Goal: Information Seeking & Learning: Learn about a topic

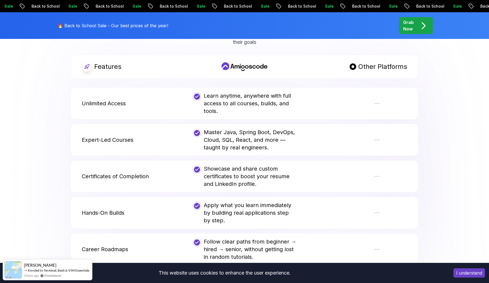
scroll to position [958, 0]
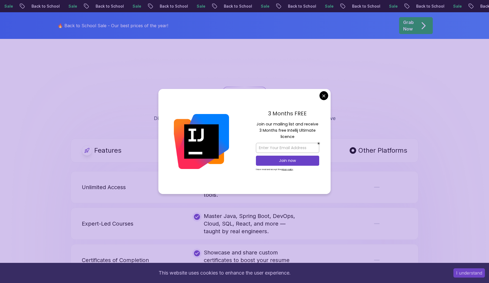
click at [323, 93] on body "Sale Back to School Sale Back to School Sale Back to School Sale Back to School…" at bounding box center [244, 203] width 489 height 2323
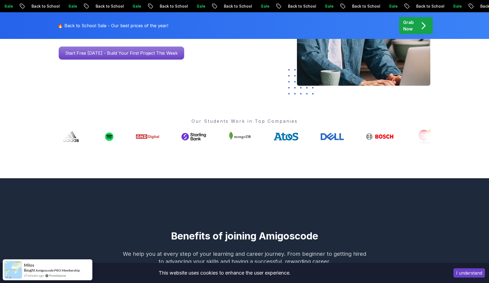
scroll to position [0, 0]
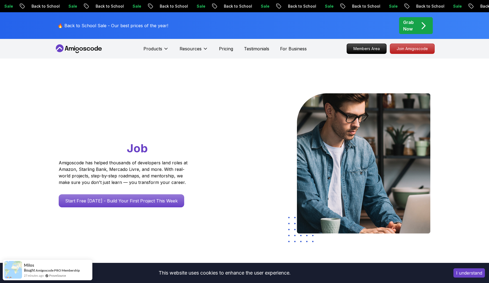
click at [172, 2] on div "Sale Back to School Sale Back to School Sale Back to School Sale Back to School…" at bounding box center [244, 6] width 489 height 12
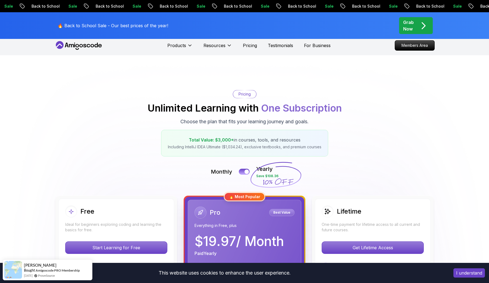
scroll to position [7, 0]
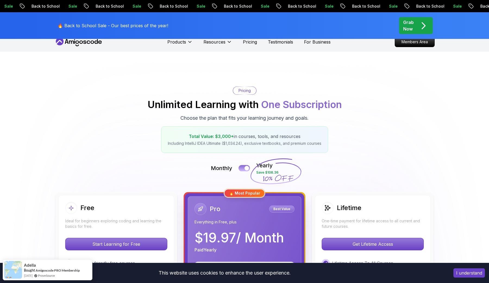
click at [244, 169] on button at bounding box center [244, 168] width 11 height 6
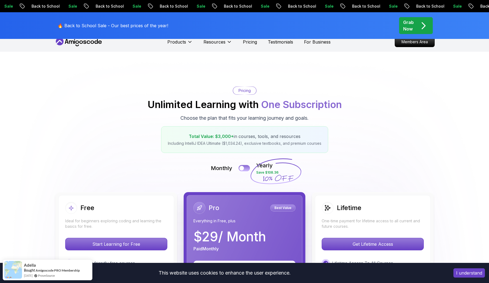
click at [244, 169] on div at bounding box center [241, 168] width 5 height 5
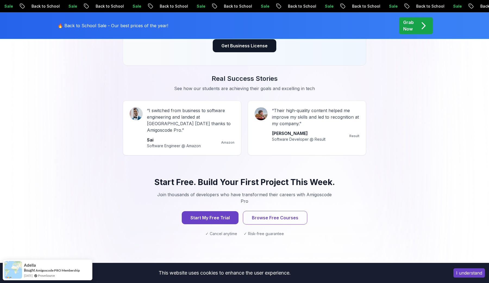
scroll to position [0, 0]
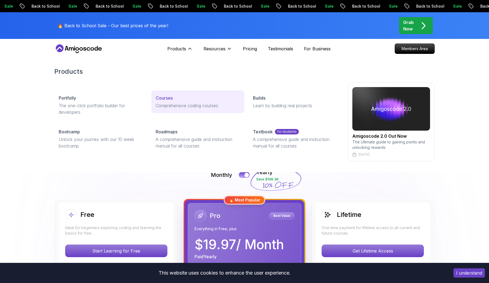
click at [165, 99] on p "Courses" at bounding box center [164, 98] width 17 height 7
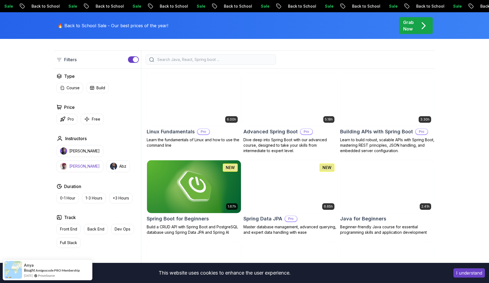
scroll to position [93, 0]
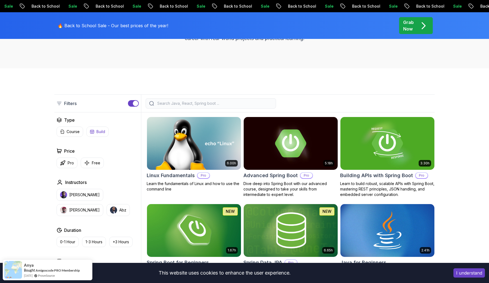
click at [99, 133] on p "Build" at bounding box center [100, 131] width 9 height 5
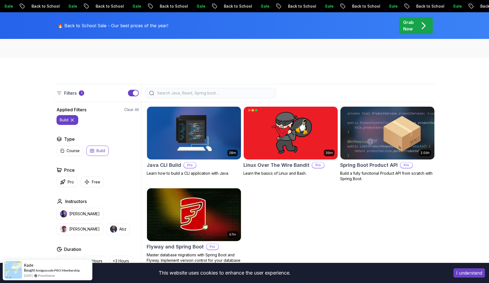
scroll to position [107, 0]
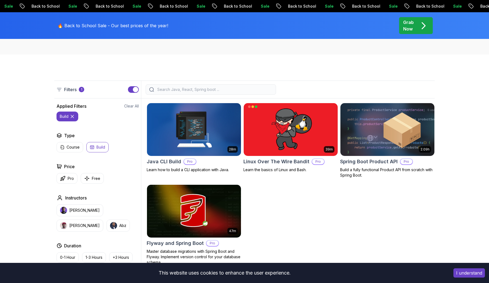
click at [74, 115] on icon at bounding box center [72, 116] width 5 height 5
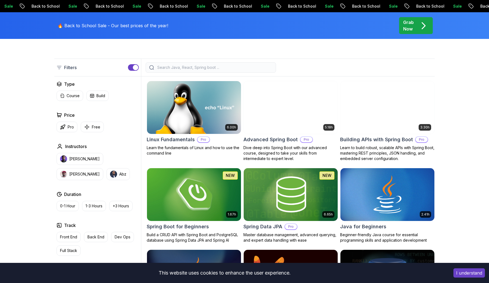
scroll to position [178, 0]
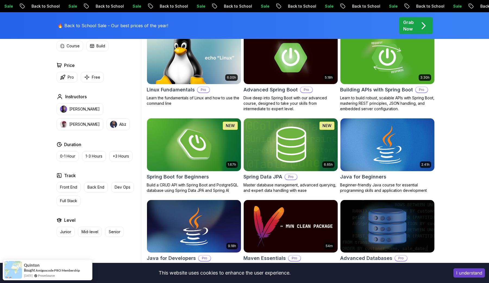
click at [288, 62] on img at bounding box center [290, 57] width 99 height 55
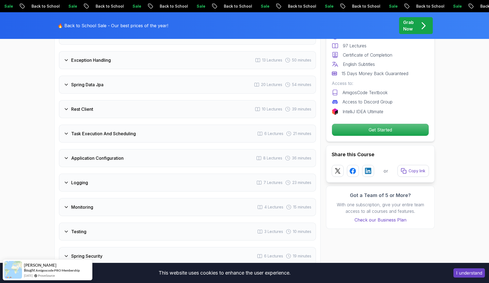
scroll to position [870, 0]
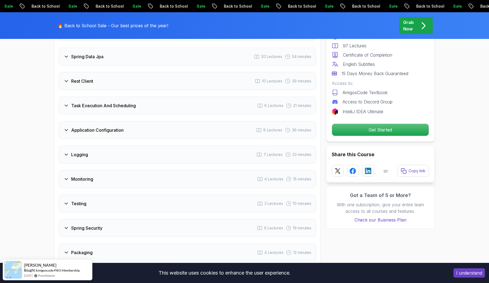
click at [91, 194] on div "Testing 3 Lectures 10 minutes" at bounding box center [187, 203] width 257 height 18
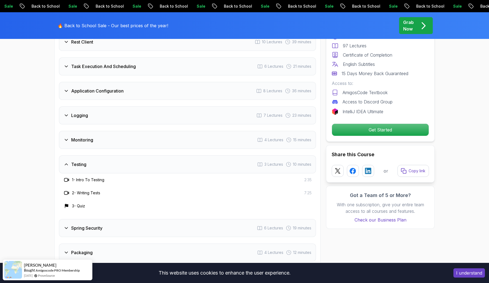
click at [100, 224] on h3 "Spring Security" at bounding box center [86, 227] width 31 height 7
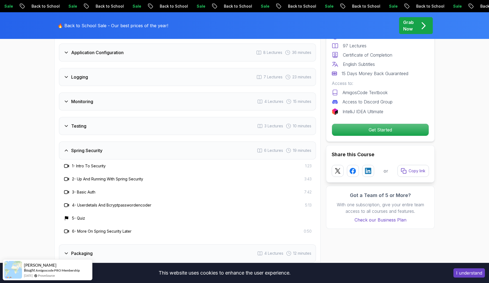
scroll to position [912, 0]
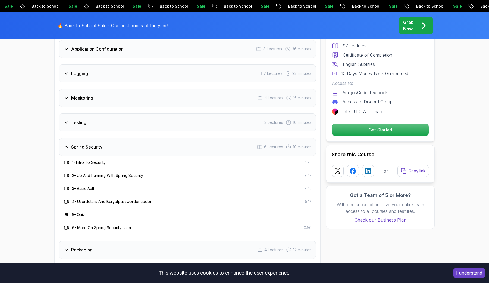
click at [94, 199] on h3 "4 - Userdetails And Bcryptpasswordencoder" at bounding box center [111, 201] width 79 height 5
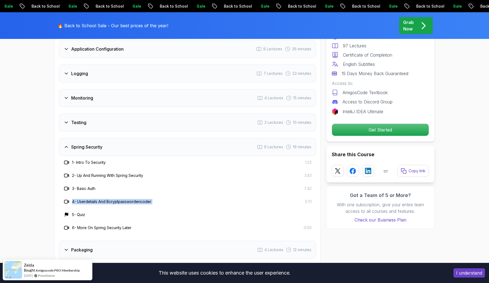
click at [94, 199] on h3 "4 - Userdetails And Bcryptpasswordencoder" at bounding box center [111, 201] width 79 height 5
click at [92, 173] on h3 "2 - Up And Running With Spring Security" at bounding box center [107, 175] width 71 height 5
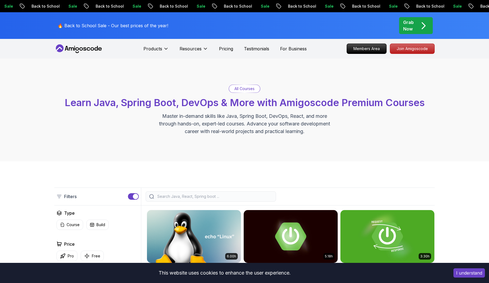
click at [193, 198] on input "search" at bounding box center [214, 195] width 116 height 5
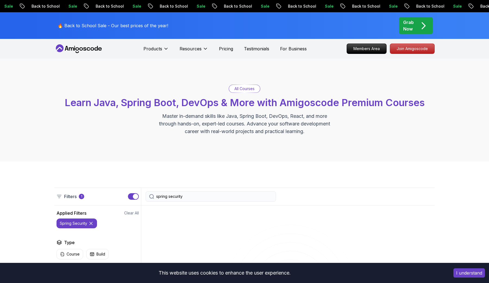
scroll to position [120, 0]
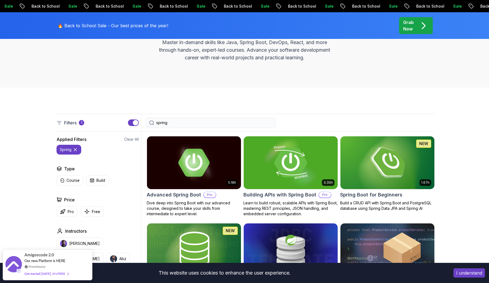
scroll to position [165, 0]
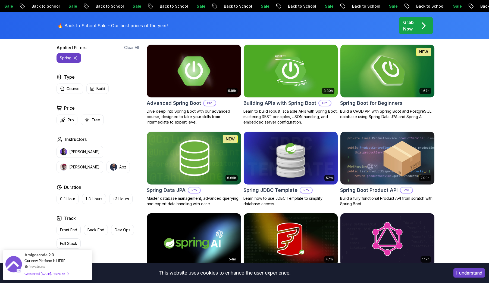
type input "spring"
click at [181, 76] on img at bounding box center [194, 70] width 99 height 55
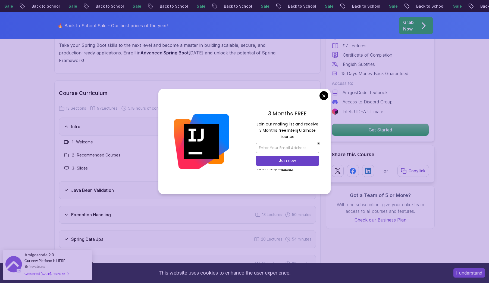
scroll to position [784, 0]
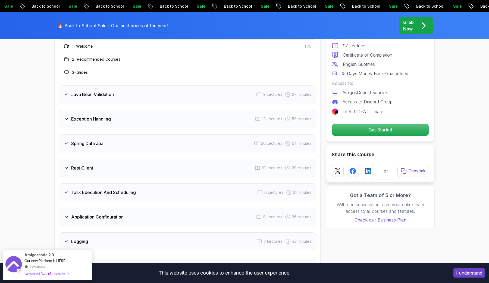
click at [95, 115] on h3 "Exception Handling" at bounding box center [91, 118] width 40 height 7
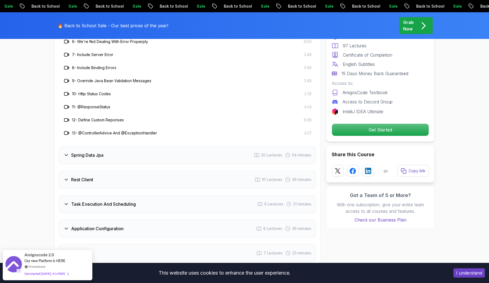
scroll to position [1014, 0]
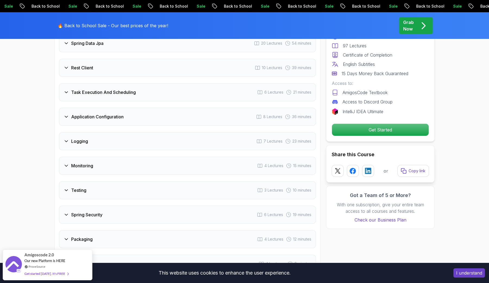
click at [126, 108] on div "Application Configuration 8 Lectures 36 minutes" at bounding box center [187, 117] width 257 height 18
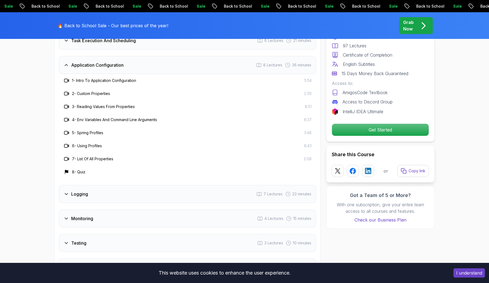
scroll to position [1008, 0]
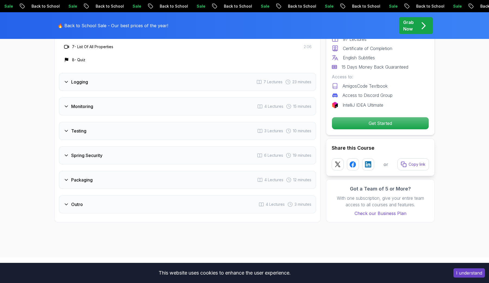
click at [121, 146] on div "Spring Security 6 Lectures 19 minutes" at bounding box center [187, 155] width 257 height 18
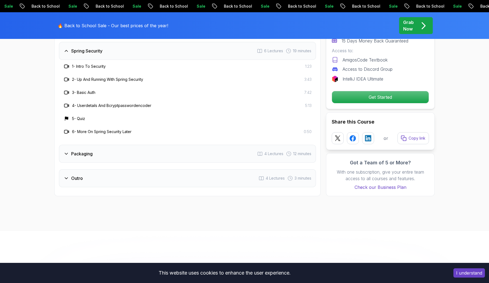
click at [120, 146] on div "Packaging 4 Lectures 12 minutes" at bounding box center [187, 154] width 257 height 18
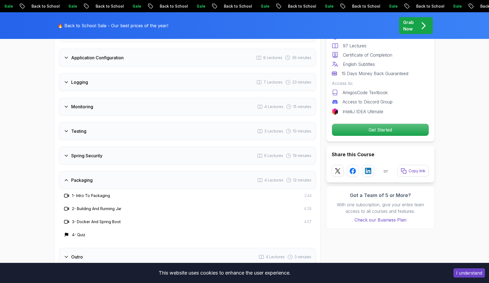
scroll to position [848, 0]
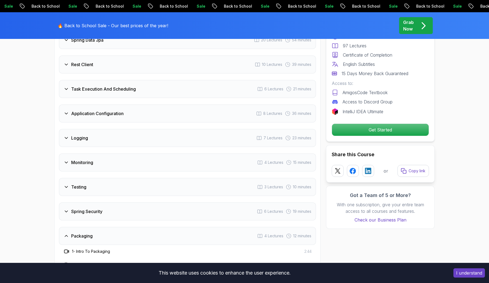
click at [112, 206] on div "Spring Security 6 Lectures 19 minutes" at bounding box center [187, 211] width 257 height 18
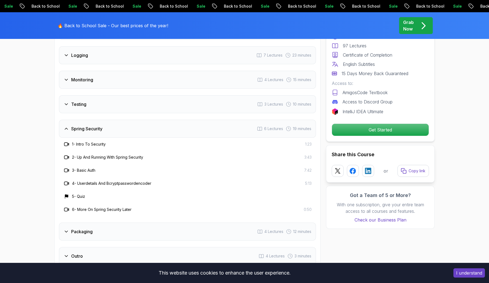
scroll to position [934, 0]
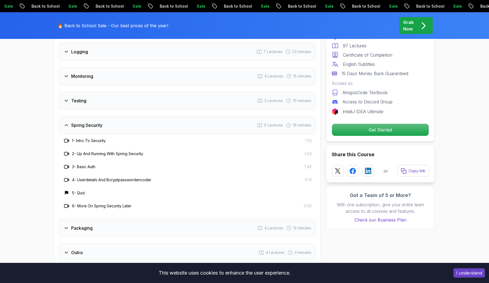
click at [100, 92] on div "Testing 3 Lectures 10 minutes" at bounding box center [187, 101] width 257 height 18
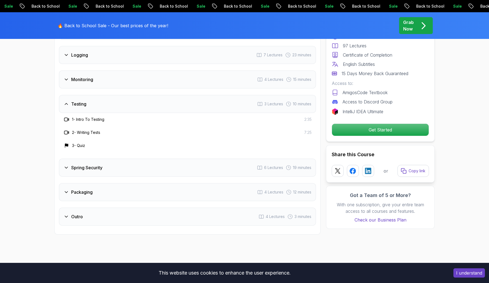
scroll to position [850, 0]
